Goal: Navigation & Orientation: Find specific page/section

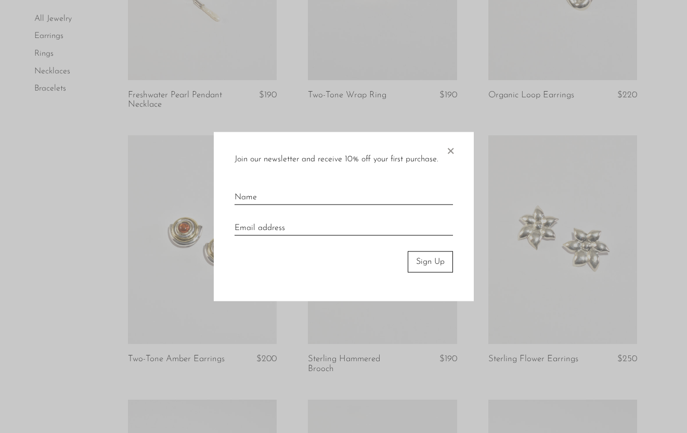
scroll to position [230, 0]
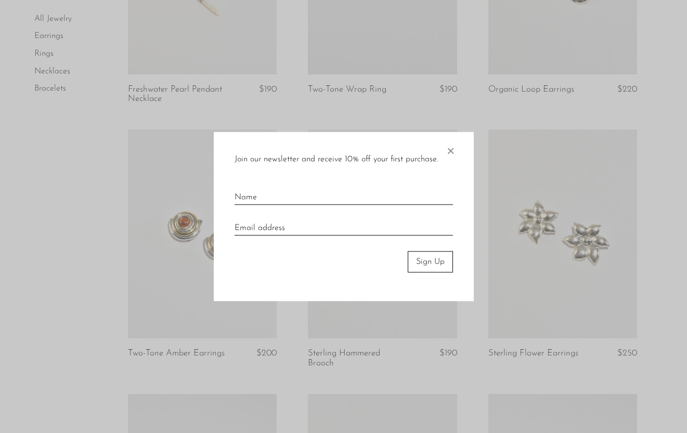
click at [448, 152] on span "×" at bounding box center [450, 148] width 10 height 33
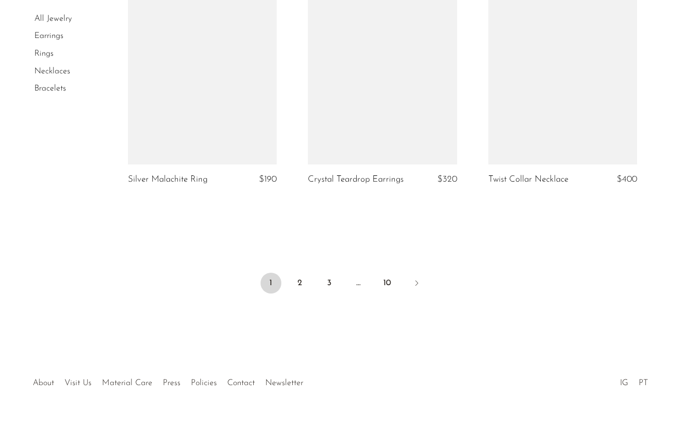
scroll to position [3035, 0]
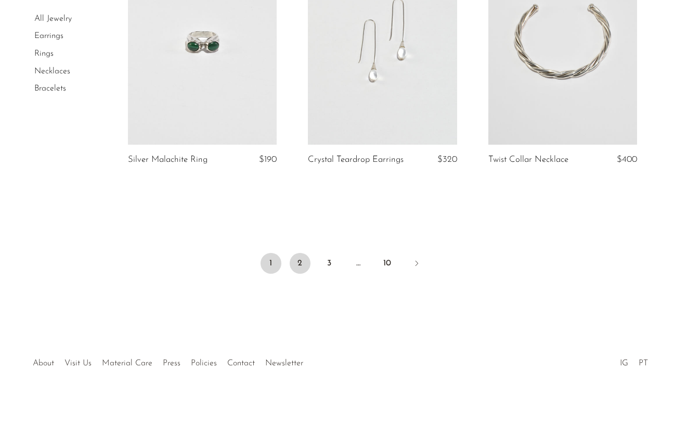
click at [295, 261] on link "2" at bounding box center [300, 263] width 21 height 21
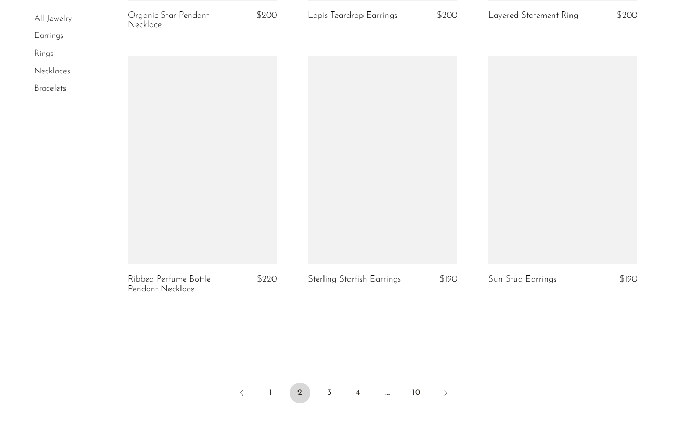
scroll to position [2916, 0]
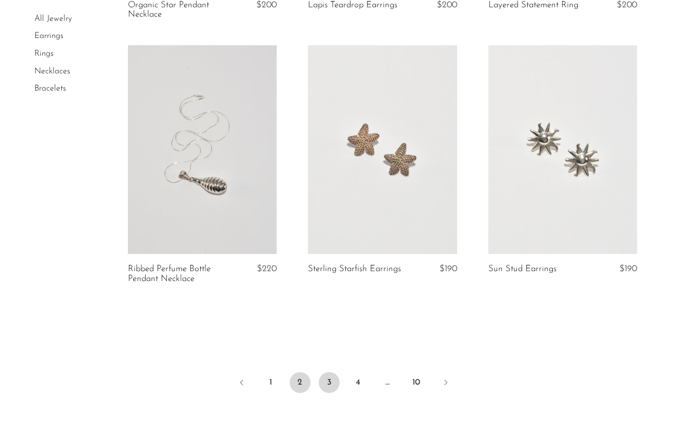
click at [329, 380] on link "3" at bounding box center [329, 382] width 21 height 21
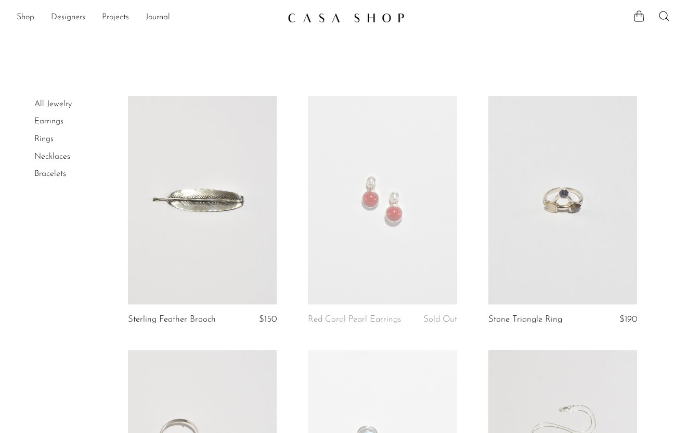
click at [45, 137] on link "Rings" at bounding box center [43, 139] width 19 height 8
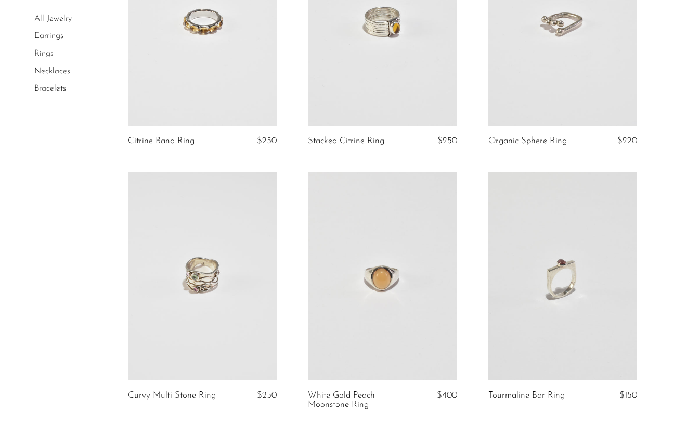
scroll to position [2916, 0]
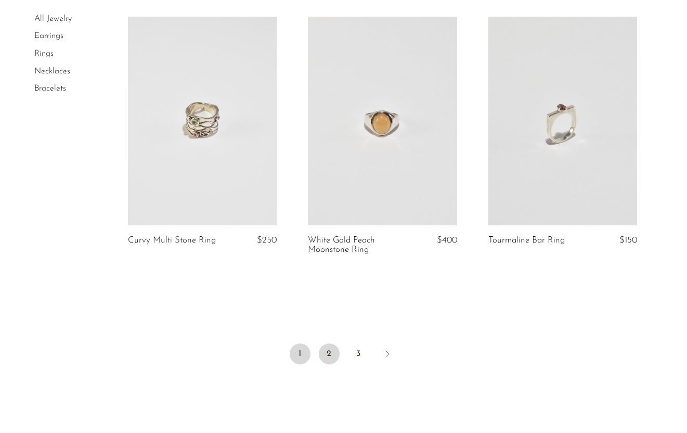
click at [329, 358] on link "2" at bounding box center [329, 353] width 21 height 21
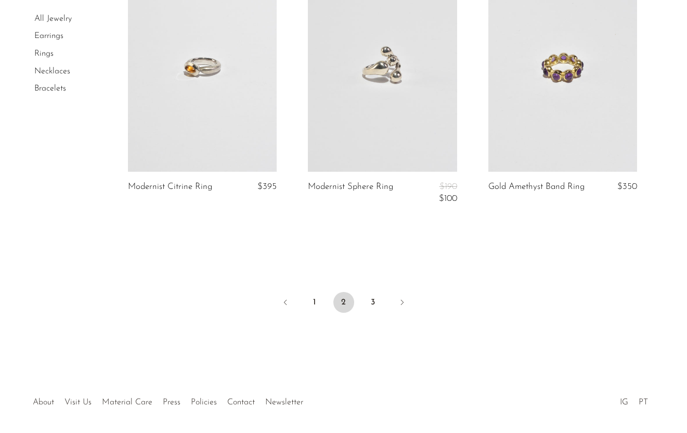
scroll to position [3042, 0]
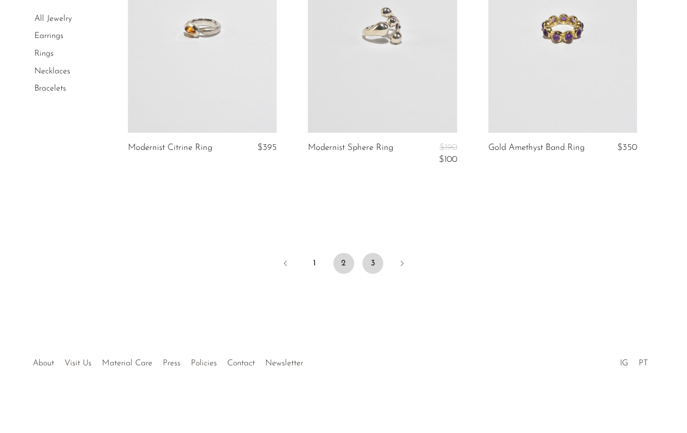
click at [373, 264] on link "3" at bounding box center [373, 263] width 21 height 21
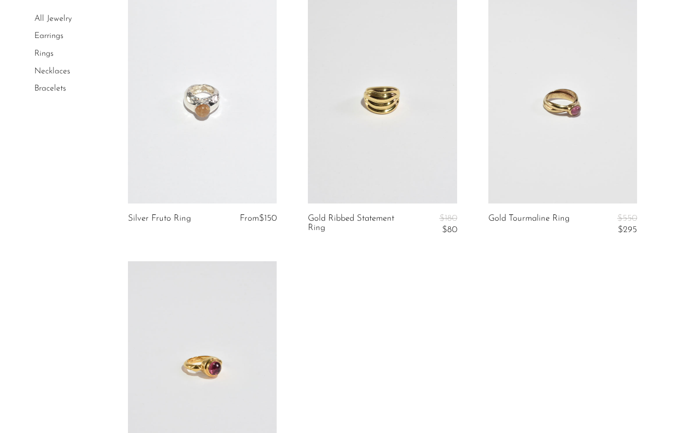
scroll to position [2628, 0]
